Goal: Navigation & Orientation: Find specific page/section

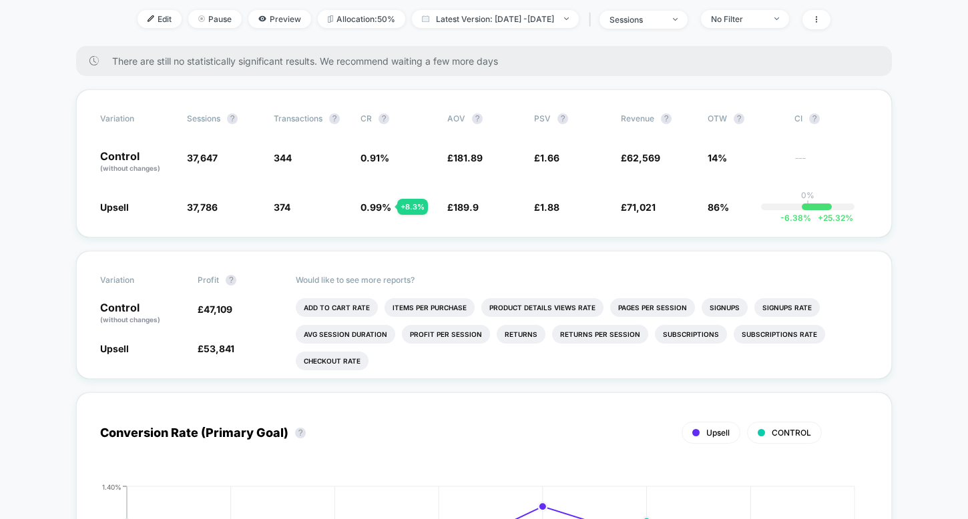
scroll to position [271, 0]
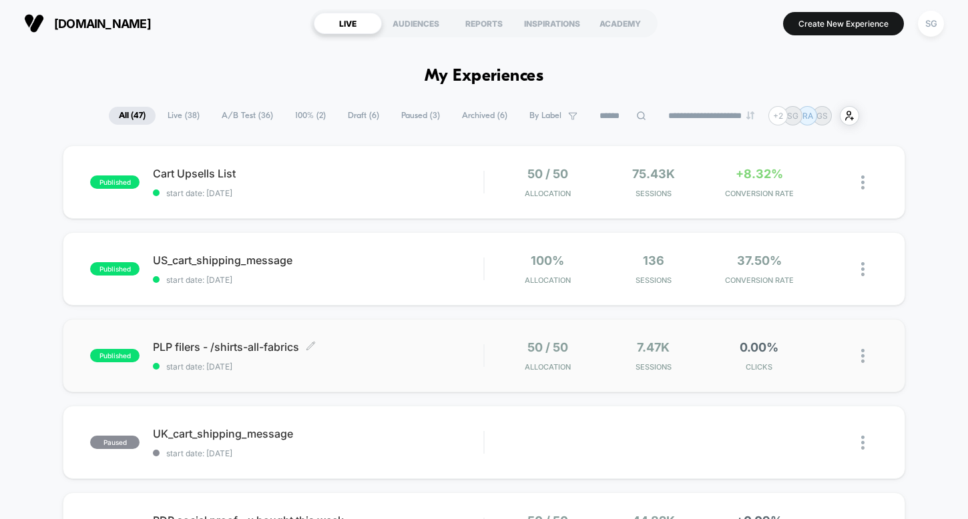
click at [262, 343] on span "PLP filers - /shirts-all-fabrics Click to edit experience details" at bounding box center [318, 347] width 331 height 13
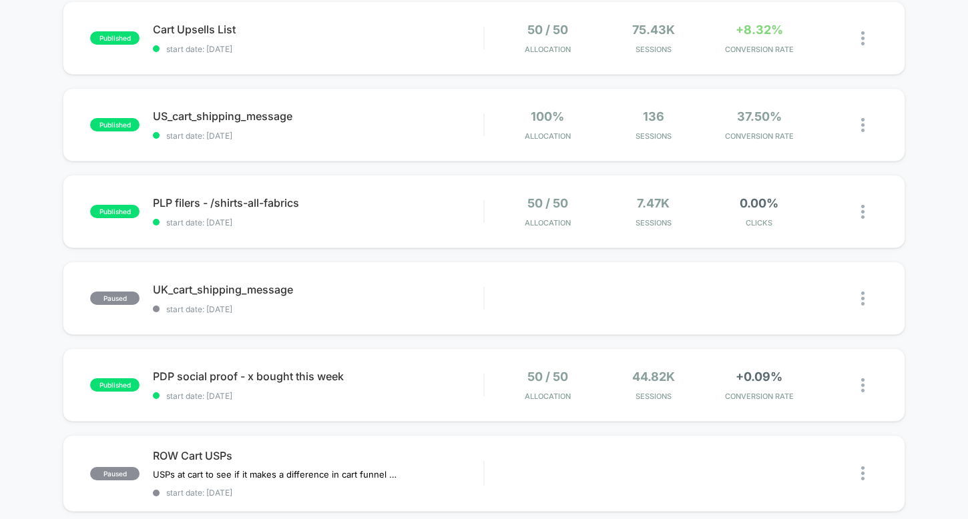
scroll to position [146, 0]
click at [244, 373] on span "PDP social proof - x bought this week" at bounding box center [318, 375] width 331 height 13
